Goal: Information Seeking & Learning: Understand process/instructions

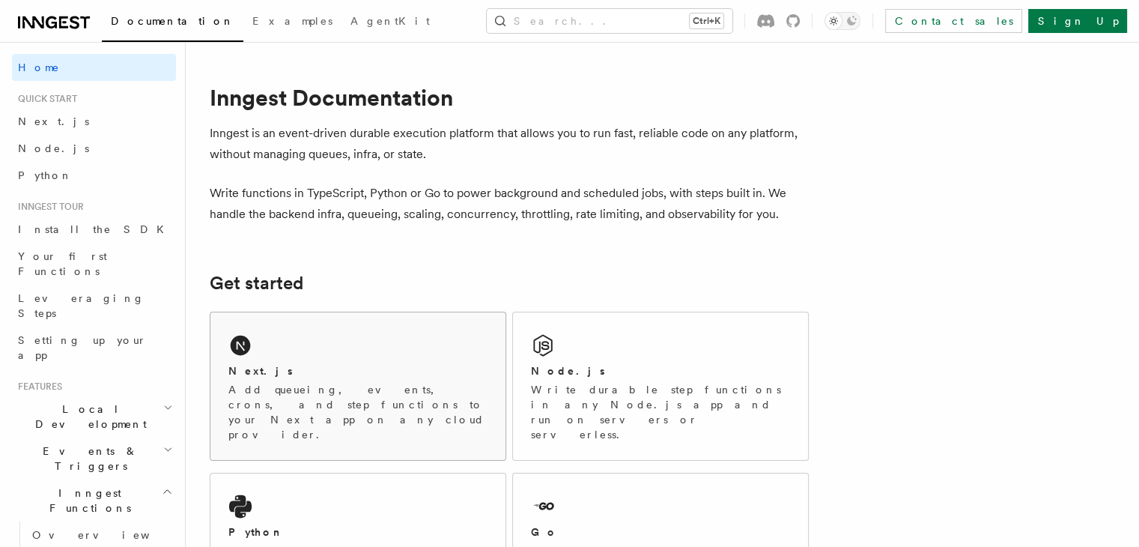
drag, startPoint x: 0, startPoint y: 0, endPoint x: 303, endPoint y: 363, distance: 472.9
click at [303, 363] on div "Next.js" at bounding box center [357, 371] width 259 height 16
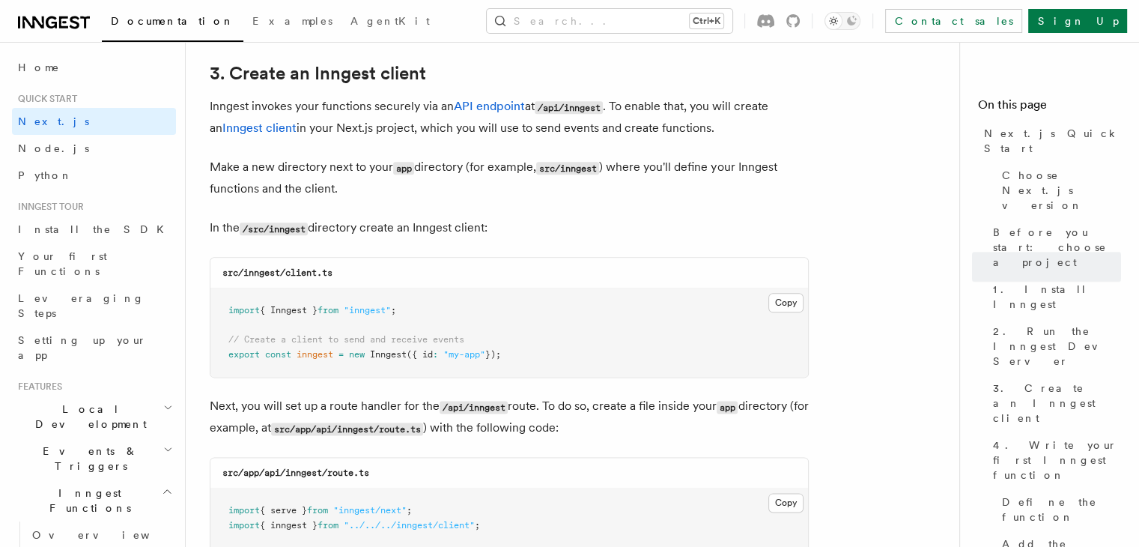
scroll to position [1771, 0]
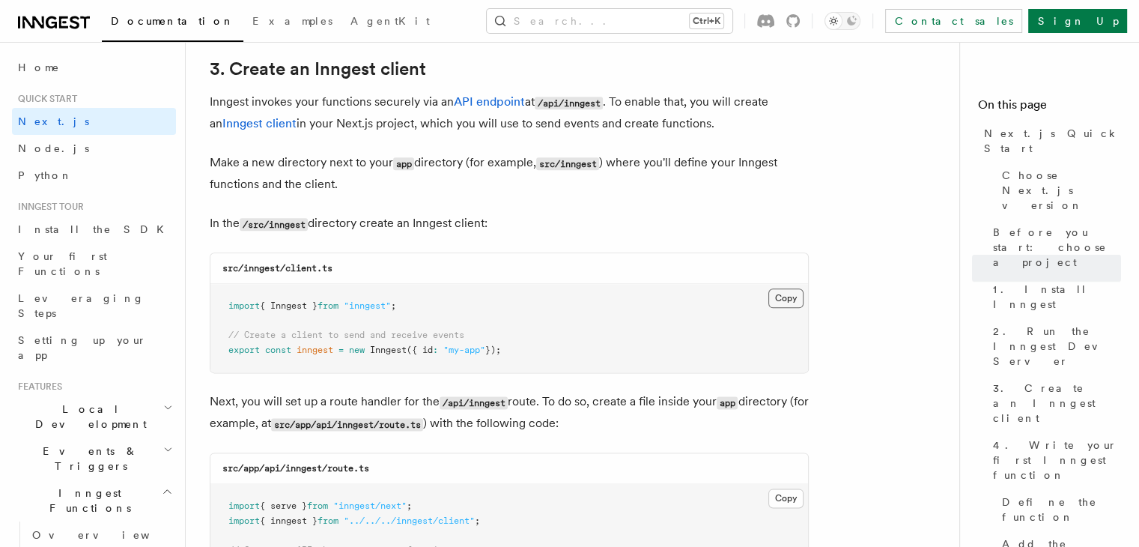
click at [781, 300] on button "Copy Copied" at bounding box center [786, 297] width 35 height 19
